Goal: Task Accomplishment & Management: Complete application form

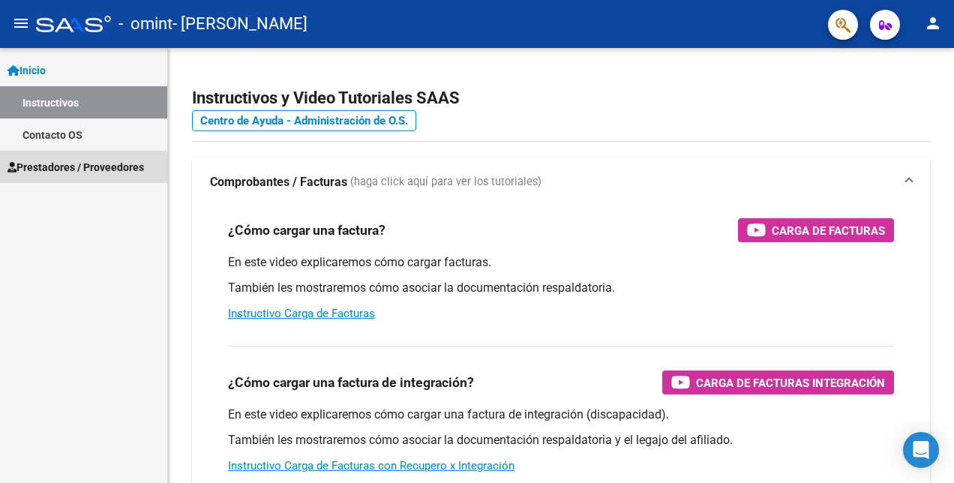
click at [56, 173] on span "Prestadores / Proveedores" at bounding box center [76, 167] width 137 height 17
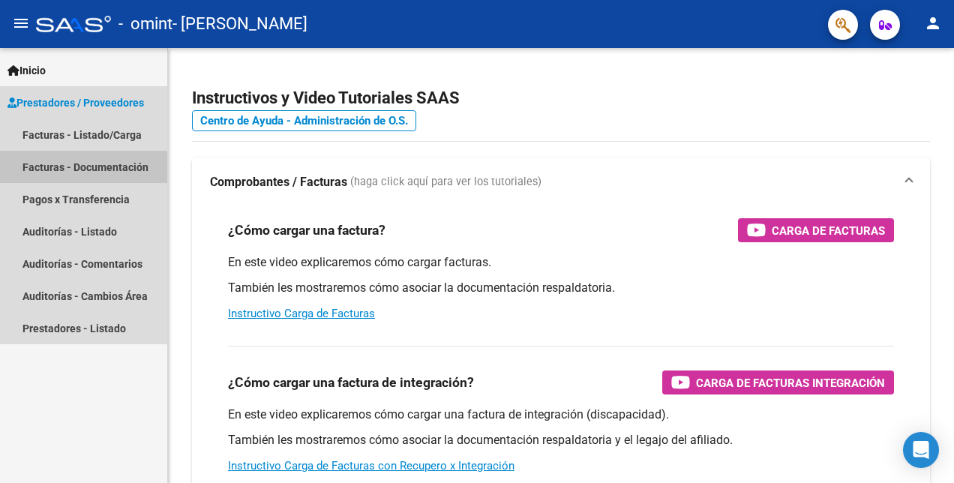
click at [74, 196] on mat-nav-list "Facturas - Listado/Carga Facturas - Documentación Pagos x Transferencia Auditor…" at bounding box center [83, 232] width 167 height 226
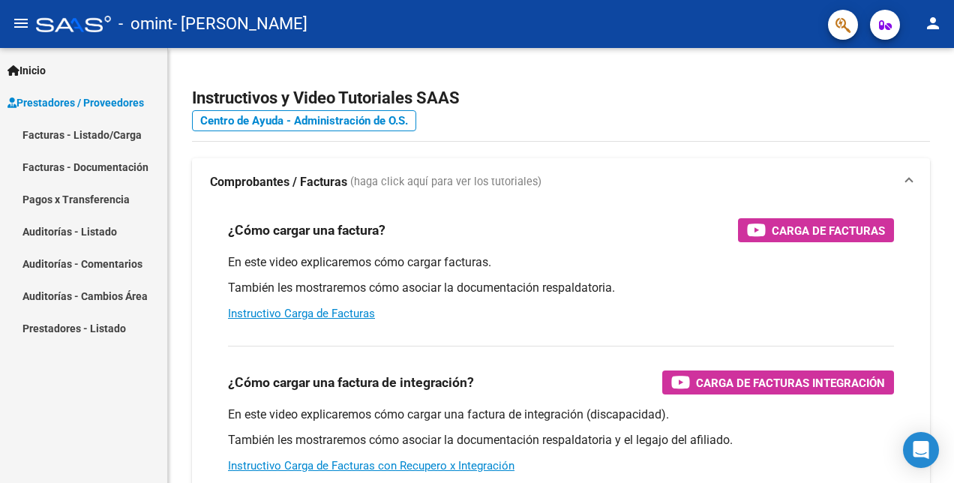
click at [84, 189] on link "Pagos x Transferencia" at bounding box center [83, 199] width 167 height 32
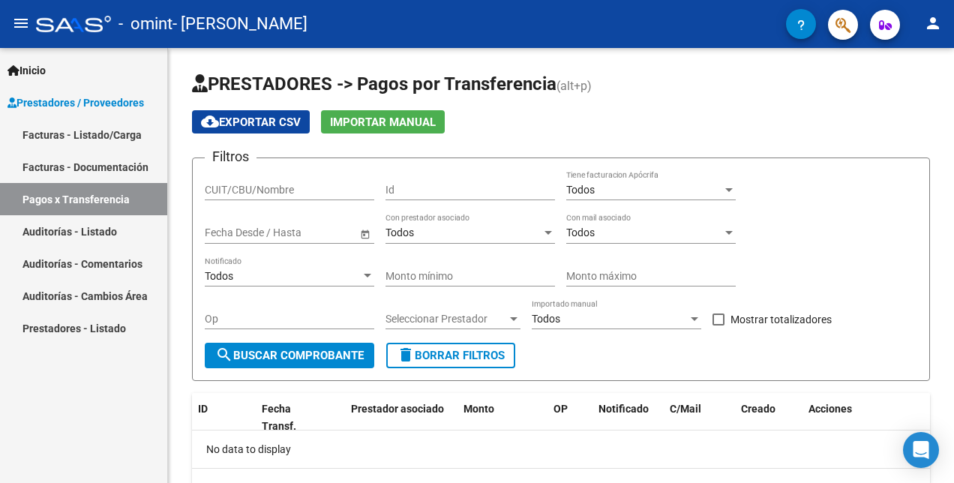
drag, startPoint x: 116, startPoint y: 131, endPoint x: 110, endPoint y: 149, distance: 18.3
click at [116, 131] on link "Facturas - Listado/Carga" at bounding box center [83, 135] width 167 height 32
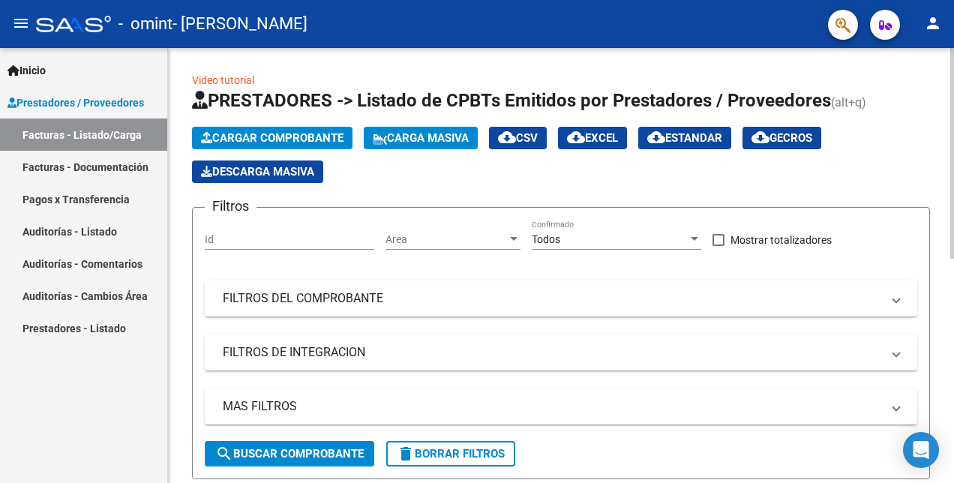
click at [269, 133] on span "Cargar Comprobante" at bounding box center [272, 138] width 143 height 14
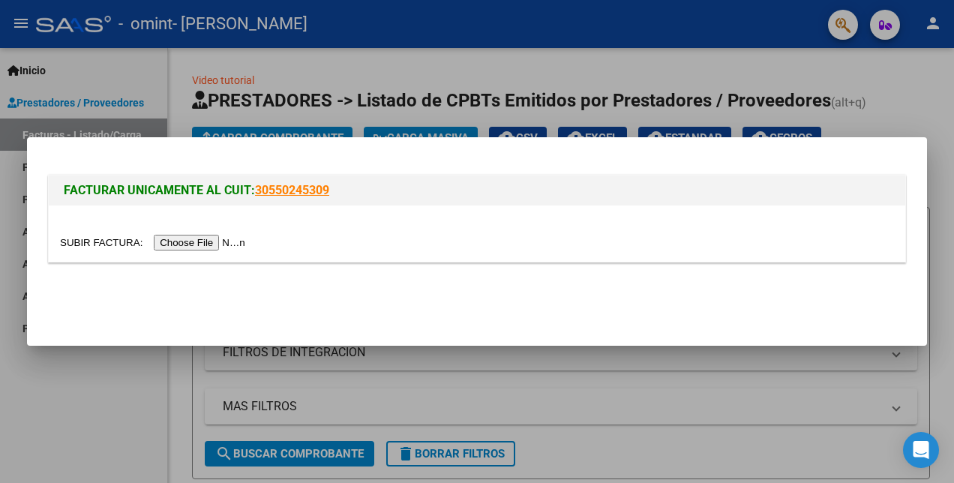
click at [197, 239] on input "file" at bounding box center [155, 243] width 190 height 16
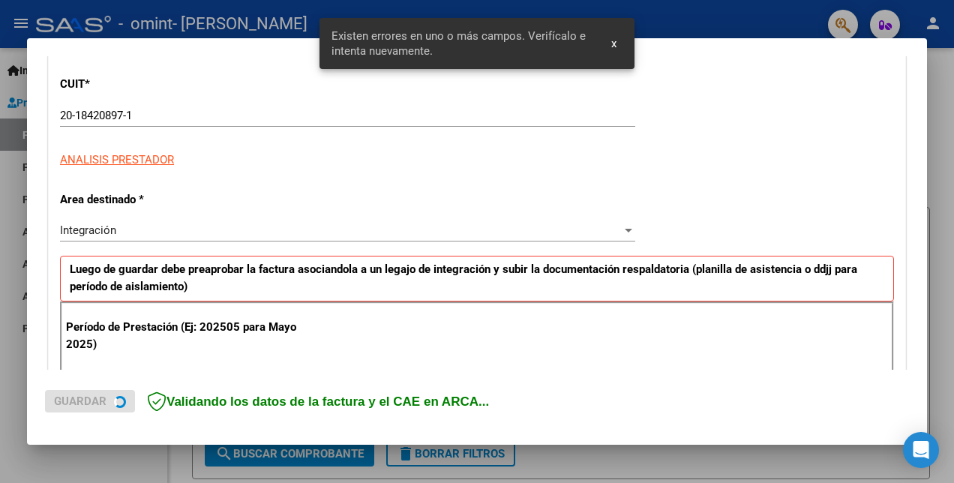
scroll to position [335, 0]
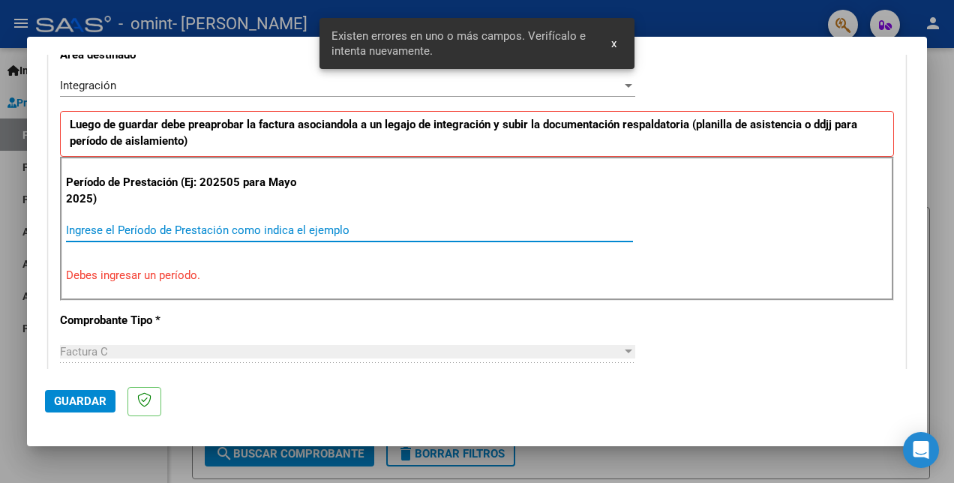
click at [228, 229] on input "Ingrese el Período de Prestación como indica el ejemplo" at bounding box center [349, 231] width 567 height 14
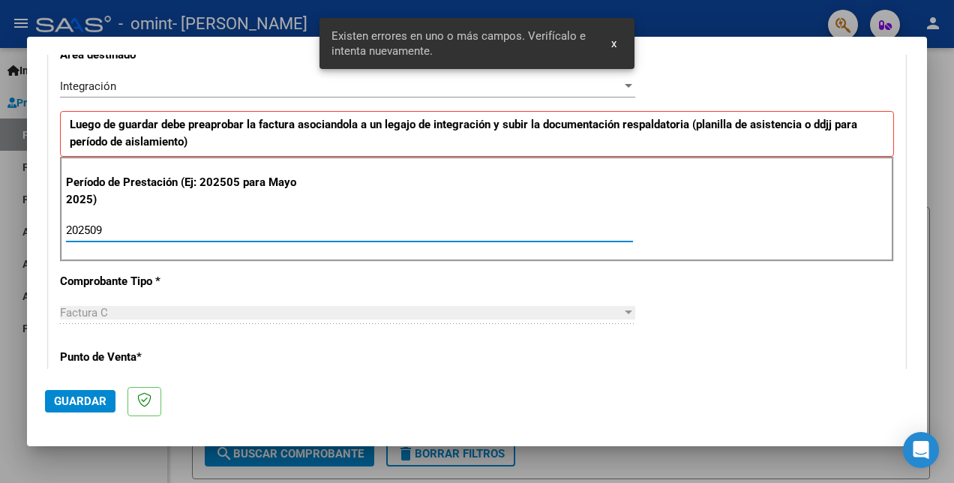
type input "202509"
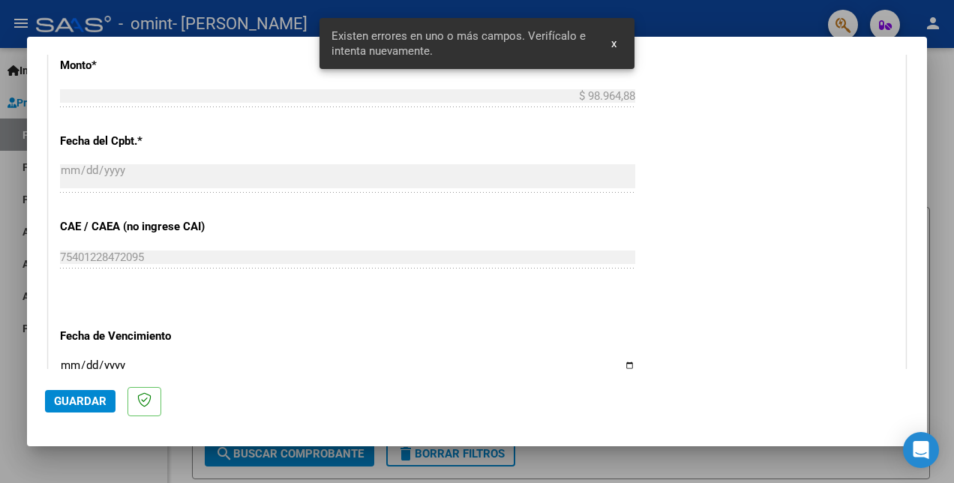
scroll to position [888, 0]
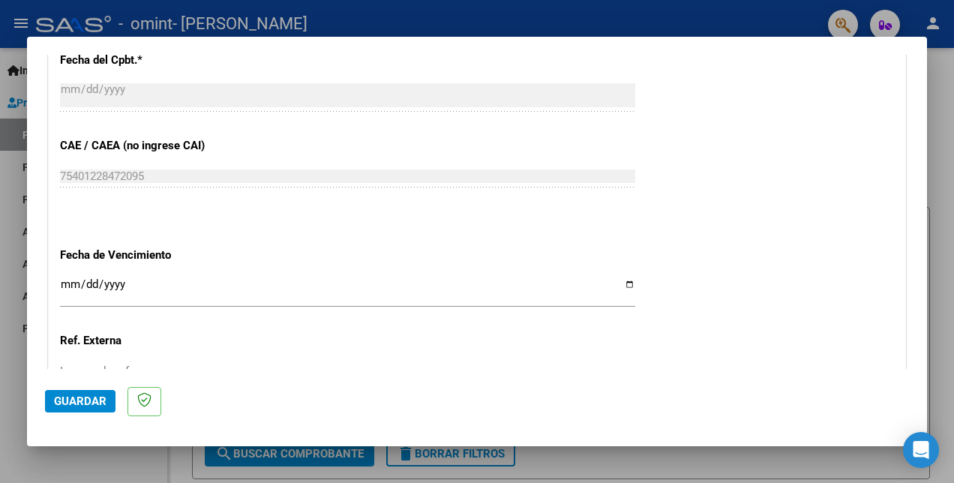
click at [622, 281] on input "Ingresar la fecha" at bounding box center [347, 290] width 575 height 24
type input "[DATE]"
click at [70, 403] on span "Guardar" at bounding box center [80, 402] width 53 height 14
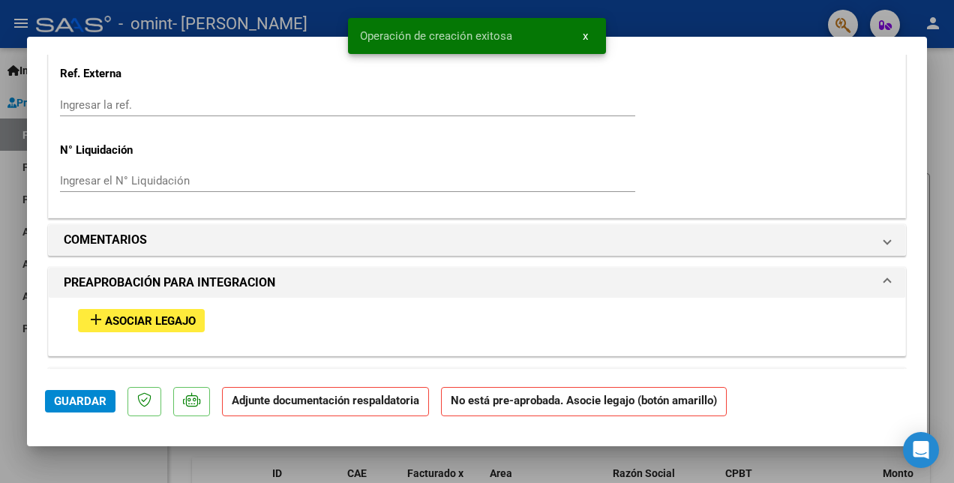
scroll to position [1276, 0]
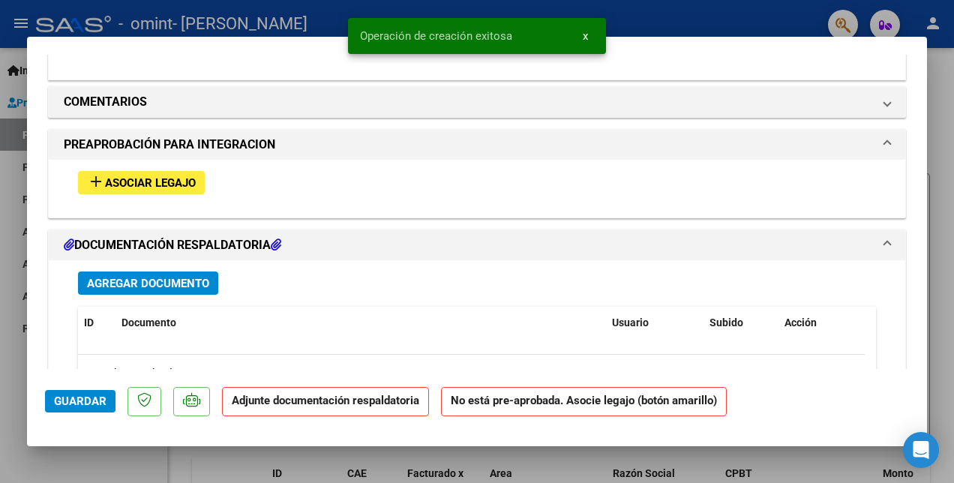
click at [138, 176] on span "Asociar Legajo" at bounding box center [150, 183] width 91 height 14
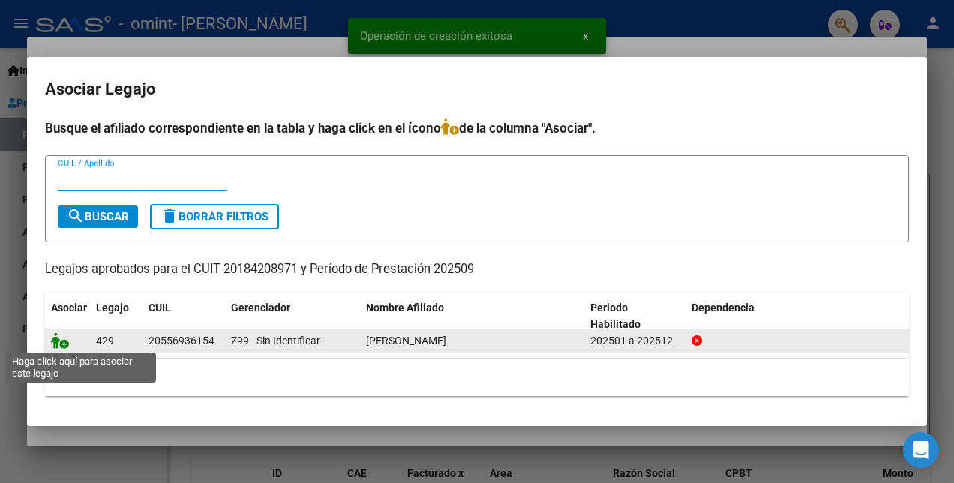
click at [59, 344] on icon at bounding box center [60, 340] width 18 height 17
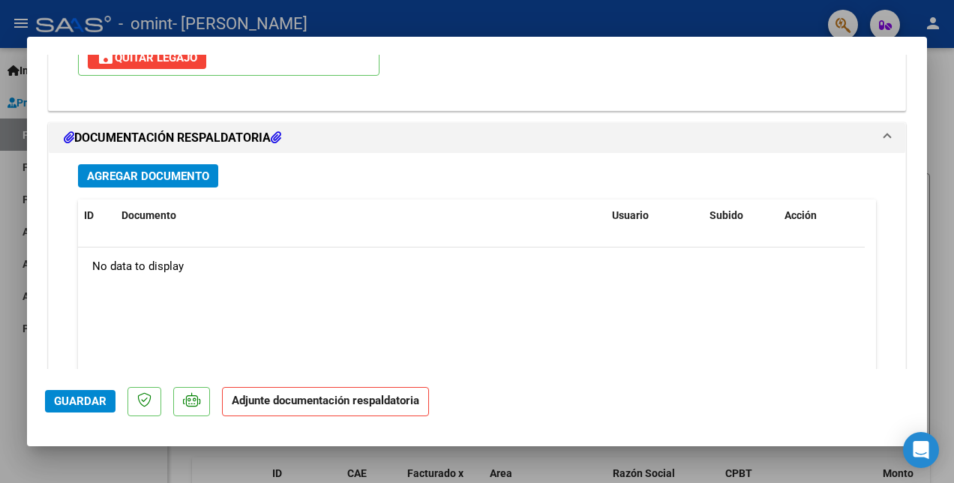
scroll to position [1564, 0]
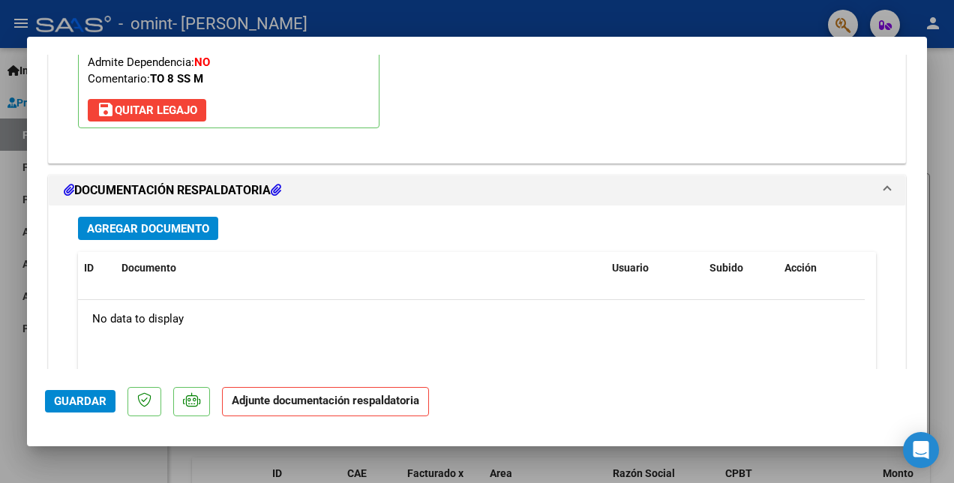
click at [152, 210] on div "Agregar Documento ID Documento Usuario Subido Acción No data to display 0 total…" at bounding box center [477, 353] width 821 height 295
click at [155, 221] on span "Agregar Documento" at bounding box center [148, 228] width 122 height 14
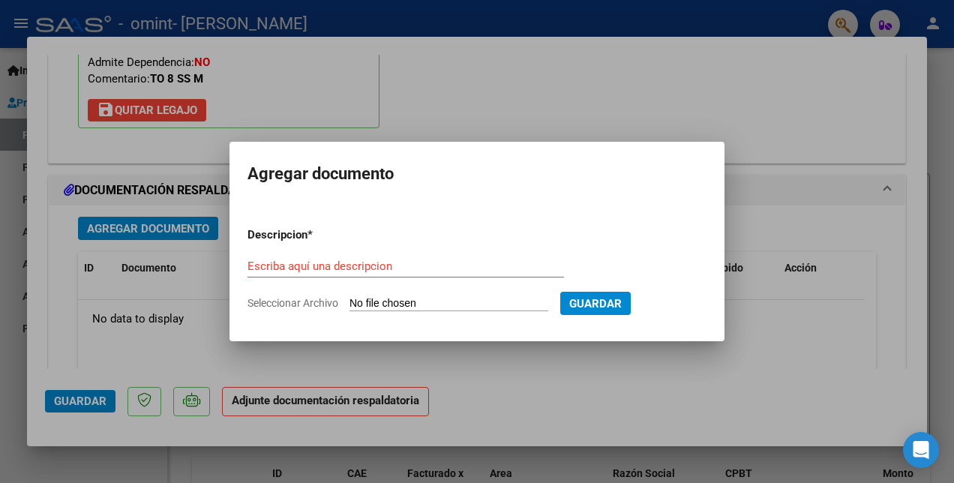
click at [355, 299] on input "Seleccionar Archivo" at bounding box center [449, 304] width 199 height 14
type input "C:\fakepath\[PERSON_NAME] planilla [DATE].pdf"
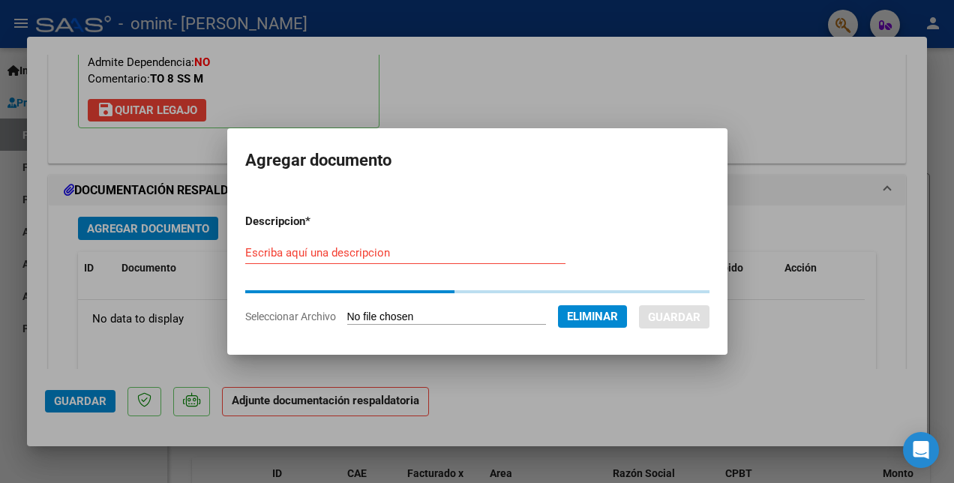
click at [308, 269] on div "Escriba aquí una descripcion" at bounding box center [405, 260] width 320 height 37
click at [302, 248] on input "Escriba aquí una descripcion" at bounding box center [405, 253] width 320 height 14
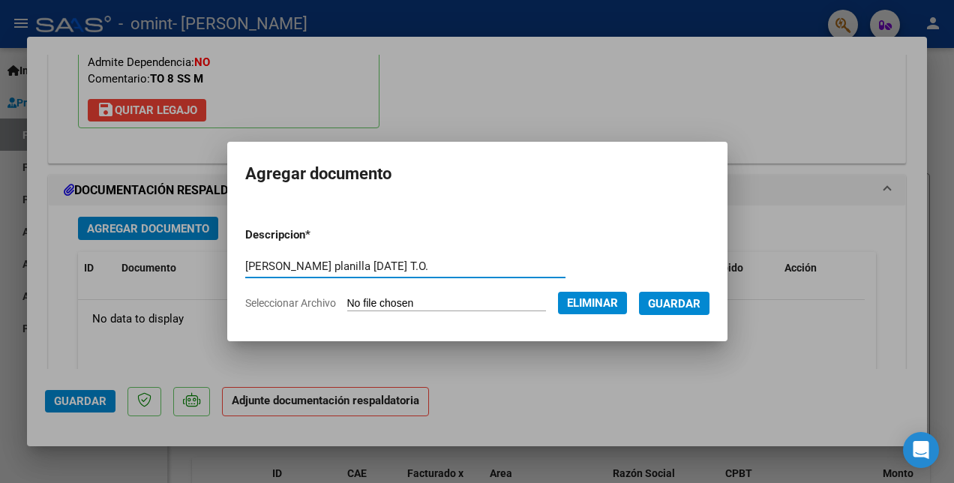
type input "[PERSON_NAME] planilla [DATE] T.O."
click at [664, 310] on span "Guardar" at bounding box center [674, 304] width 53 height 14
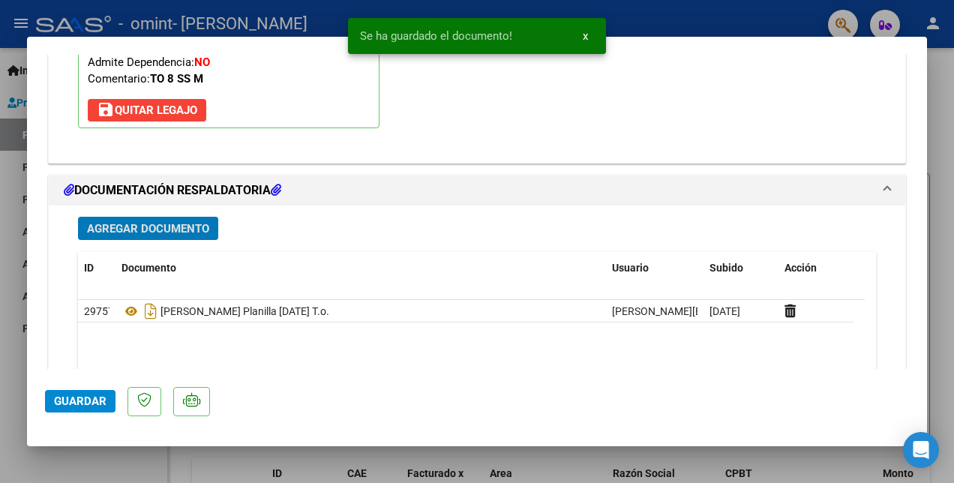
click at [67, 401] on span "Guardar" at bounding box center [80, 402] width 53 height 14
click at [95, 450] on div at bounding box center [477, 241] width 954 height 483
type input "$ 0,00"
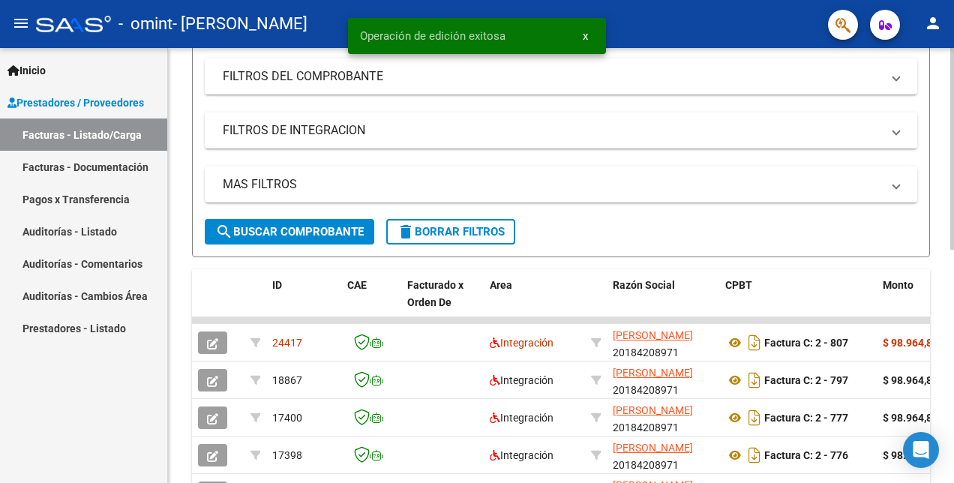
scroll to position [225, 0]
